Goal: Obtain resource: Download file/media

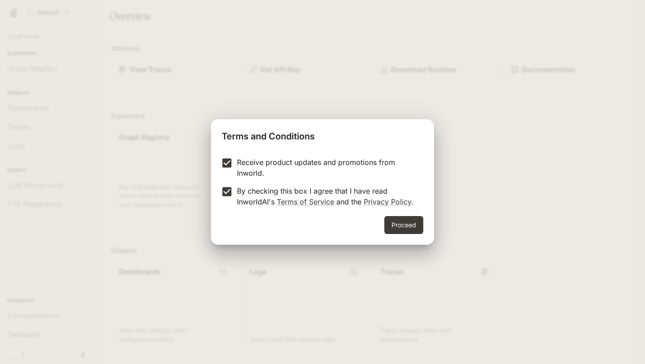
click at [400, 236] on div "Proceed" at bounding box center [322, 230] width 223 height 29
click at [399, 212] on div "Receive product updates and promotions from Inworld. By checking this box I agr…" at bounding box center [322, 183] width 223 height 66
click at [402, 219] on button "Proceed" at bounding box center [403, 225] width 39 height 18
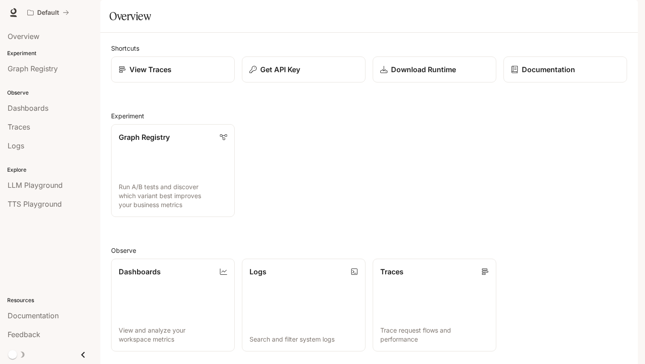
click at [598, 9] on span "Documentation" at bounding box center [584, 12] width 44 height 11
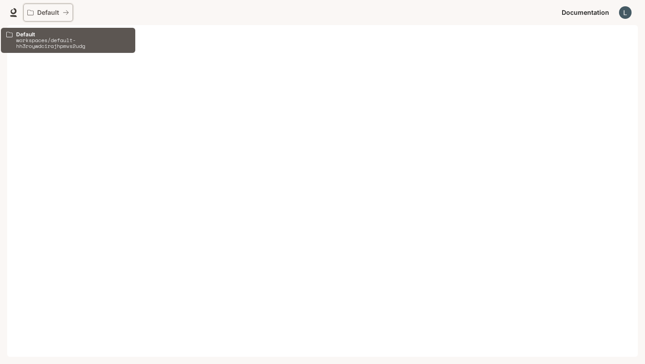
click at [27, 11] on icon "All workspaces" at bounding box center [30, 12] width 6 height 5
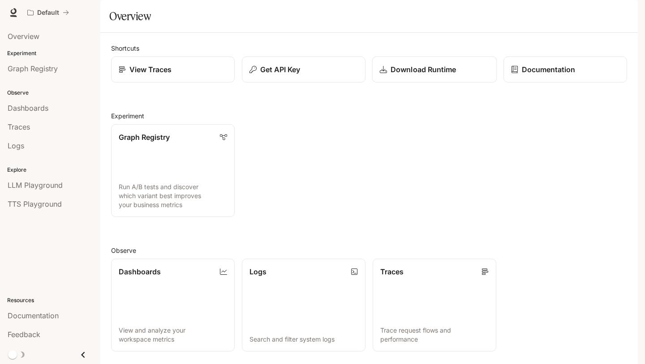
click at [406, 75] on p "Download Runtime" at bounding box center [423, 69] width 65 height 11
